Goal: Navigation & Orientation: Find specific page/section

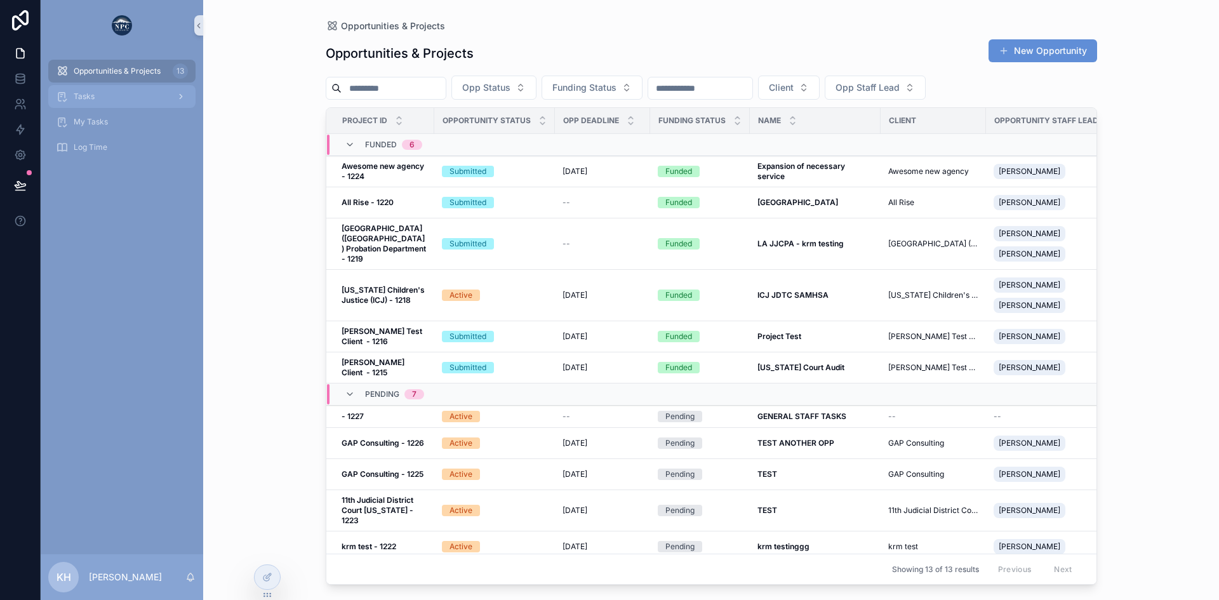
click at [86, 98] on span "Tasks" at bounding box center [84, 96] width 21 height 10
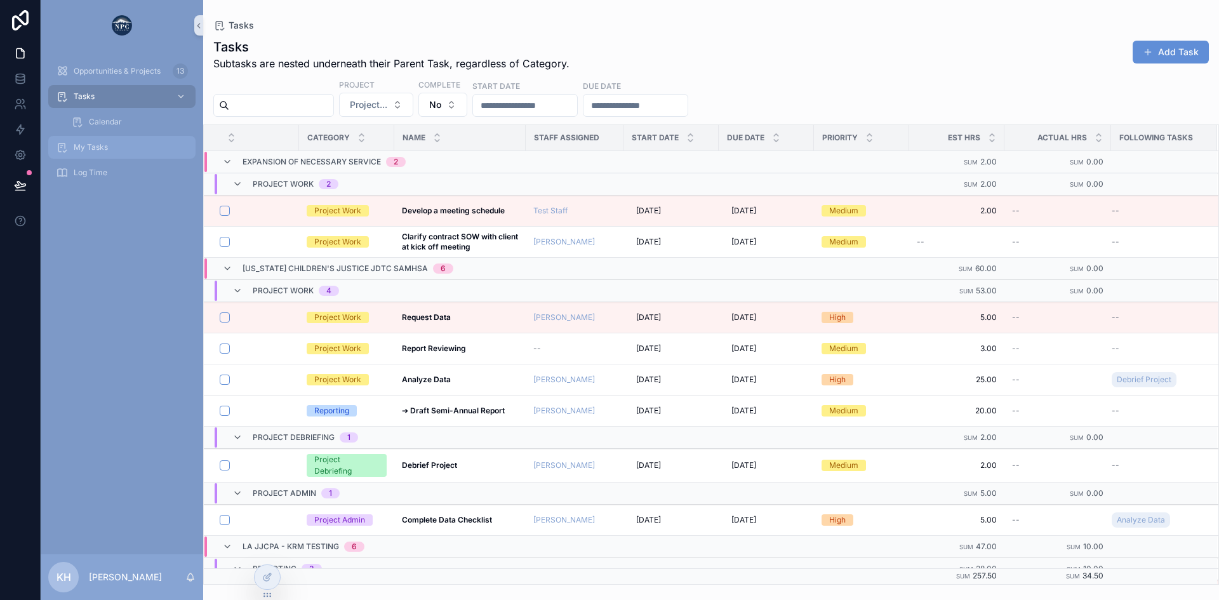
click at [87, 144] on span "My Tasks" at bounding box center [91, 147] width 34 height 10
